Goal: Information Seeking & Learning: Check status

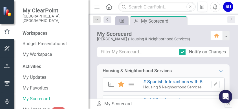
click at [89, 55] on div "Resize" at bounding box center [91, 54] width 5 height 109
click at [92, 55] on icon "Resize" at bounding box center [94, 54] width 6 height 5
click at [95, 64] on div "Housing & Neighborhood Services Expanded Measure Favorite # Spanish Interaction…" at bounding box center [164, 81] width 150 height 34
click at [93, 54] on icon at bounding box center [93, 54] width 2 height 4
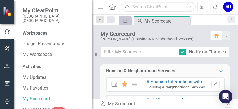
click at [92, 54] on div "Resize" at bounding box center [94, 54] width 5 height 109
click at [96, 52] on div "Resize" at bounding box center [94, 54] width 5 height 109
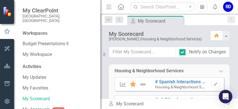
click at [100, 55] on div "Resize" at bounding box center [102, 54] width 5 height 109
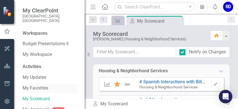
drag, startPoint x: 101, startPoint y: 73, endPoint x: 43, endPoint y: 88, distance: 59.9
click at [42, 88] on div "My ClearPoint City of [GEOGRAPHIC_DATA], [GEOGRAPHIC_DATA] Workspaces Budget Pr…" at bounding box center [42, 54] width 85 height 109
click at [93, 7] on icon "Menu" at bounding box center [92, 7] width 7 height 6
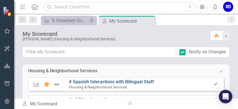
click at [141, 81] on link "# Spanish Interactions with Bilingual Staff" at bounding box center [111, 81] width 85 height 5
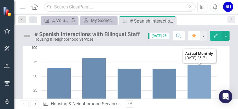
scroll to position [75, 0]
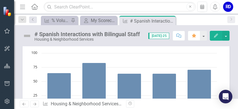
click at [24, 8] on icon "Menu" at bounding box center [22, 7] width 7 height 6
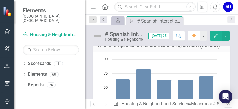
click at [95, 7] on icon "button" at bounding box center [93, 7] width 5 height 4
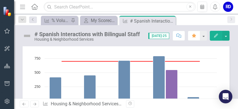
scroll to position [207, 0]
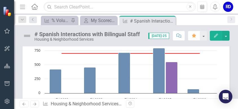
click at [36, 103] on icon "Next" at bounding box center [34, 104] width 5 height 4
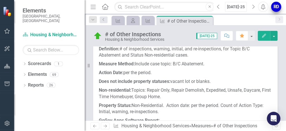
scroll to position [19, 0]
drag, startPoint x: 233, startPoint y: 3, endPoint x: 94, endPoint y: 7, distance: 138.6
click at [94, 7] on icon "Menu" at bounding box center [92, 7] width 7 height 6
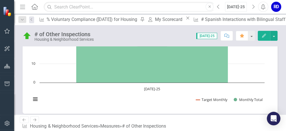
scroll to position [312, 0]
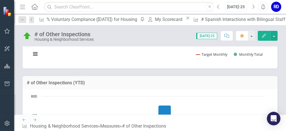
click at [34, 109] on icon "Next" at bounding box center [34, 120] width 5 height 4
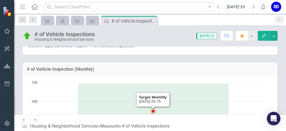
scroll to position [45, 0]
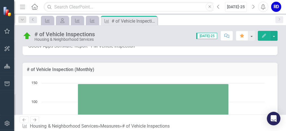
click at [33, 109] on icon "Next" at bounding box center [34, 120] width 5 height 4
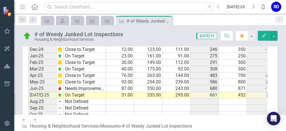
scroll to position [195, 0]
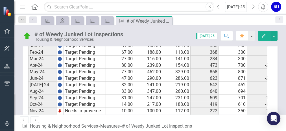
click at [35, 109] on icon "Next" at bounding box center [34, 120] width 5 height 4
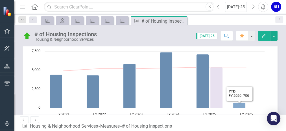
scroll to position [248, 0]
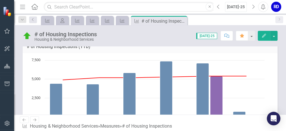
click at [36, 109] on icon "Next" at bounding box center [34, 120] width 5 height 4
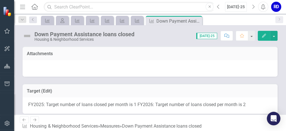
click at [34, 109] on icon "Next" at bounding box center [34, 120] width 5 height 4
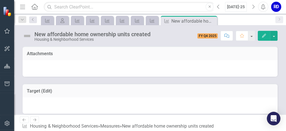
click at [34, 109] on icon "Next" at bounding box center [34, 120] width 5 height 4
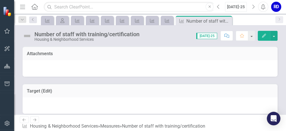
click at [34, 109] on icon "Next" at bounding box center [34, 120] width 5 height 4
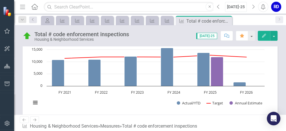
scroll to position [203, 0]
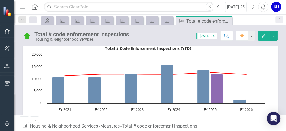
click at [33, 109] on icon "Next" at bounding box center [34, 120] width 5 height 4
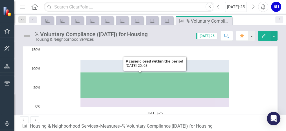
scroll to position [135, 0]
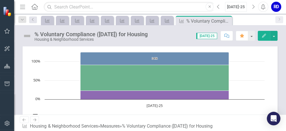
click at [34, 109] on icon "Next" at bounding box center [34, 120] width 5 height 4
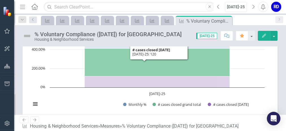
scroll to position [113, 0]
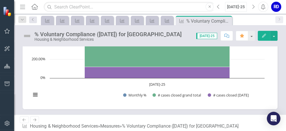
click at [34, 109] on icon "Next" at bounding box center [34, 120] width 5 height 4
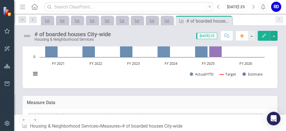
scroll to position [339, 0]
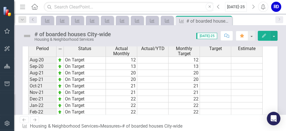
click at [35, 109] on icon at bounding box center [34, 119] width 3 height 3
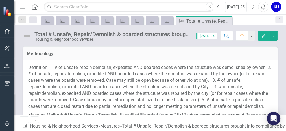
click at [35, 109] on icon at bounding box center [34, 119] width 3 height 3
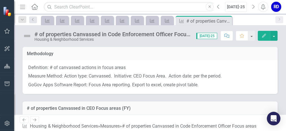
click at [35, 109] on icon "Next" at bounding box center [34, 120] width 5 height 4
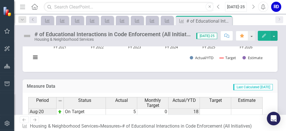
scroll to position [316, 0]
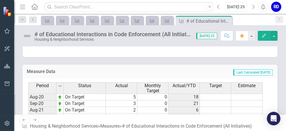
click at [34, 109] on icon "Next" at bounding box center [34, 120] width 5 height 4
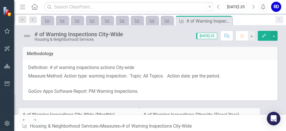
click at [35, 109] on icon at bounding box center [34, 119] width 3 height 3
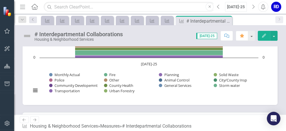
scroll to position [135, 0]
